Goal: Task Accomplishment & Management: Use online tool/utility

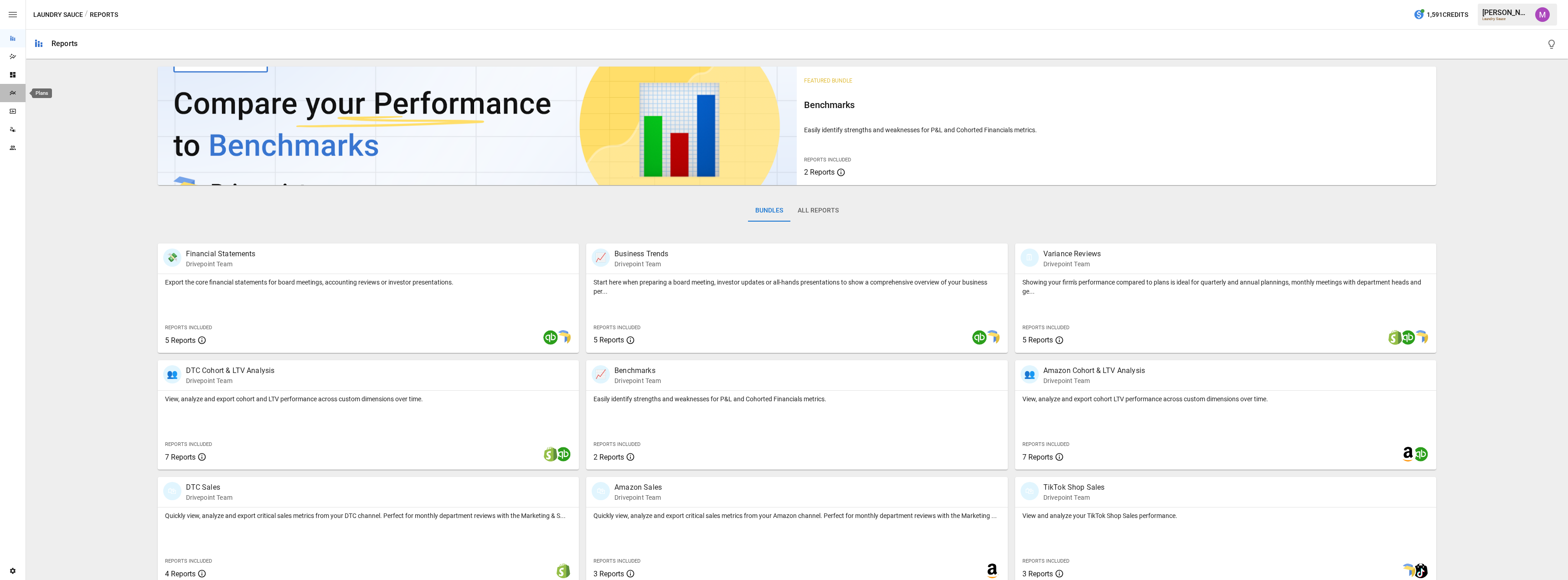
click at [14, 91] on icon "Plans" at bounding box center [13, 93] width 7 height 7
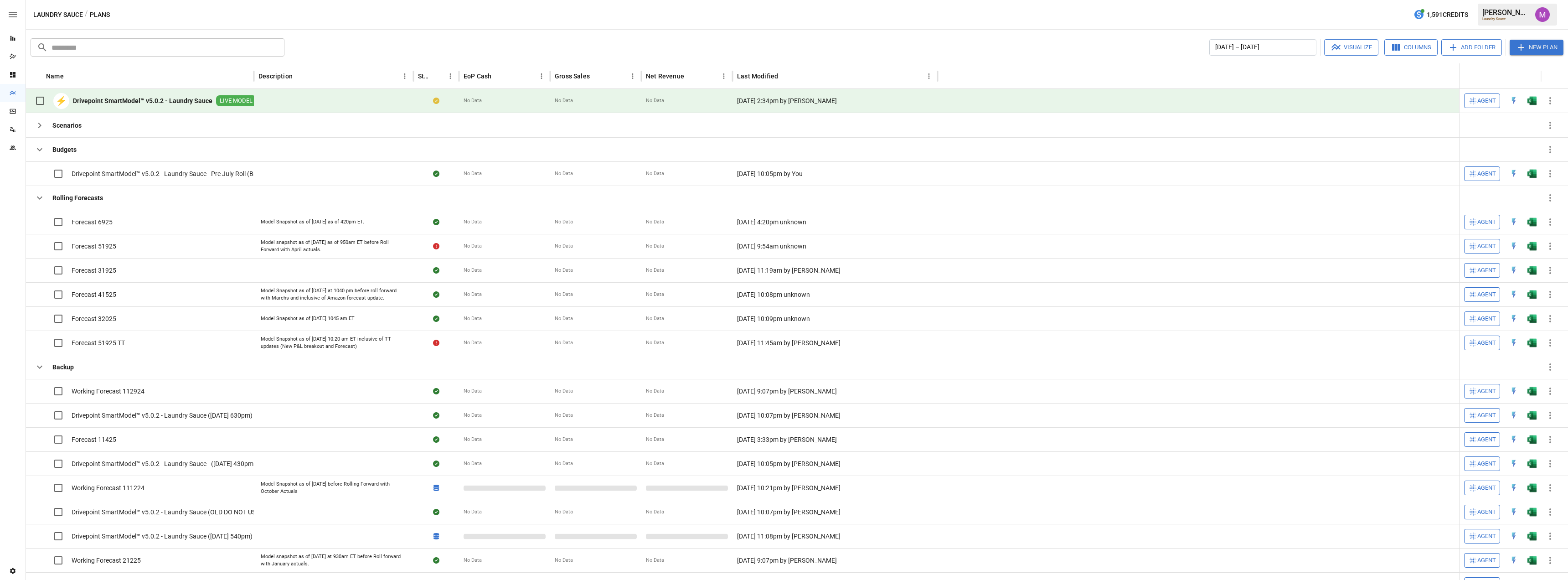
click at [169, 103] on b "Drivepoint SmartModel™ v5.0.2 - Laundry Sauce" at bounding box center [143, 101] width 139 height 9
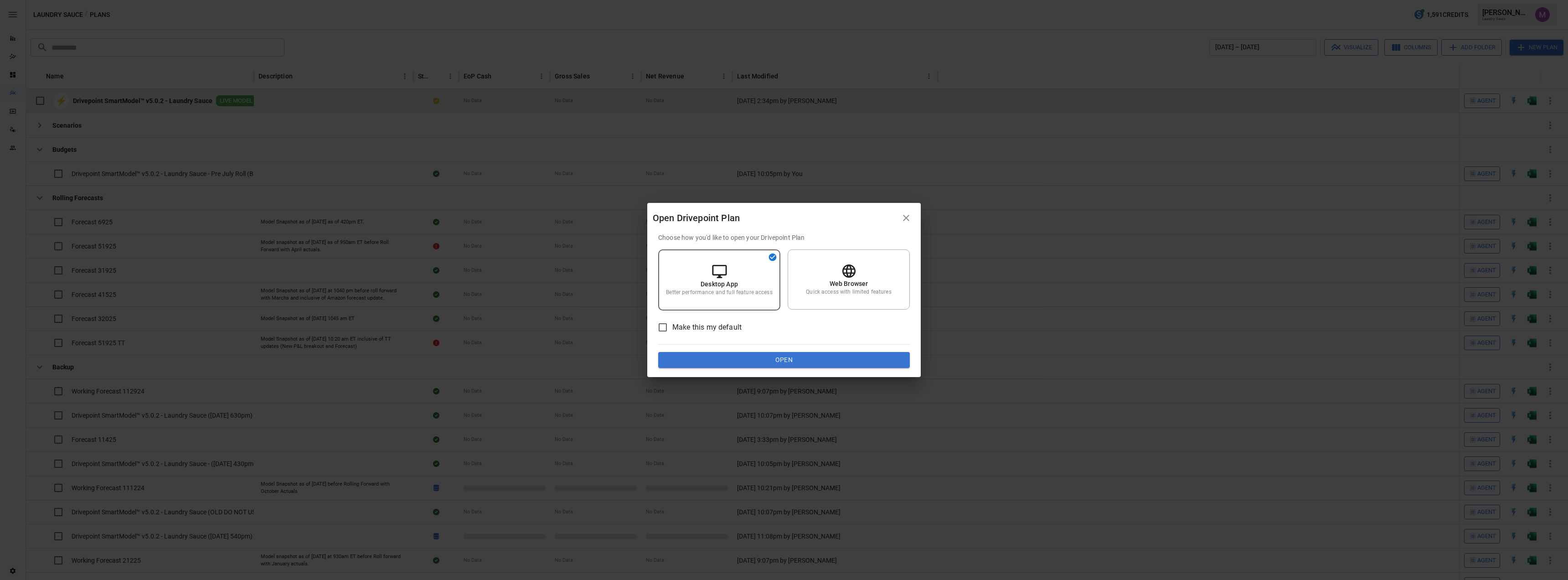
click at [785, 358] on button "Open" at bounding box center [783, 360] width 251 height 17
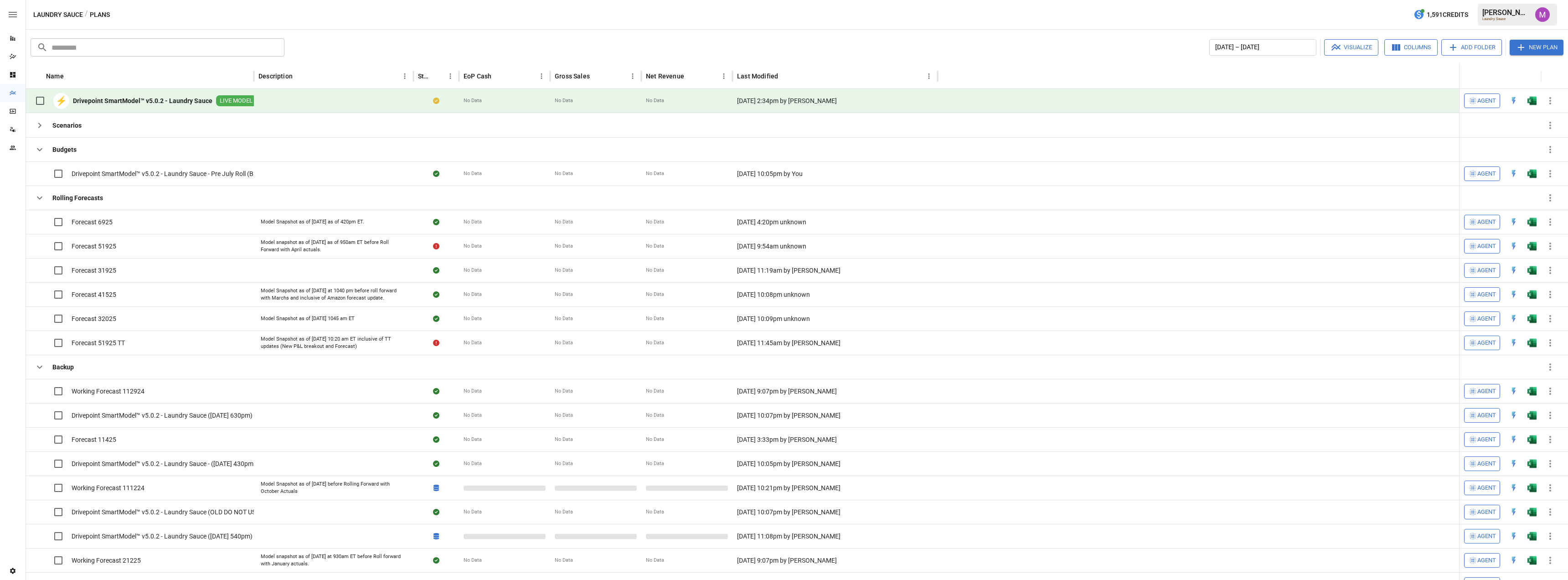
click at [122, 101] on b "Drivepoint SmartModel™ v5.0.2 - Laundry Sauce" at bounding box center [143, 101] width 139 height 9
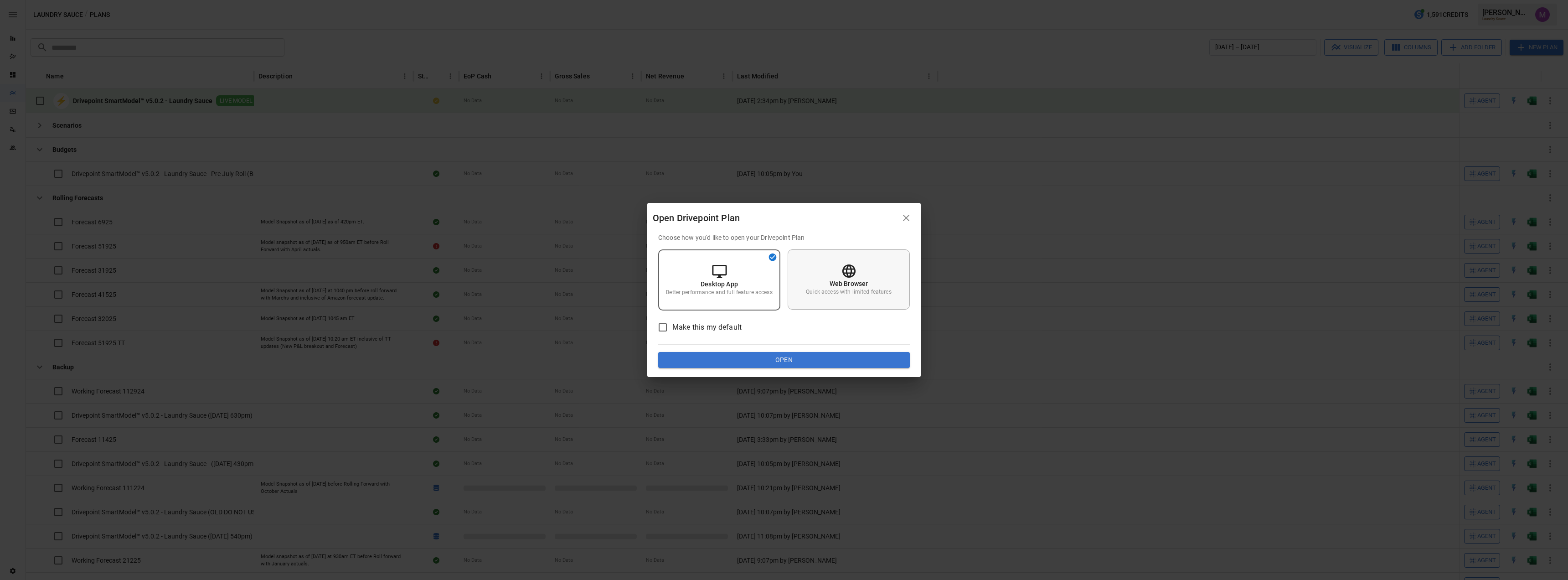
click at [854, 282] on p "Web Browser" at bounding box center [849, 284] width 39 height 9
click at [812, 360] on button "Open" at bounding box center [783, 360] width 251 height 17
